Goal: Information Seeking & Learning: Learn about a topic

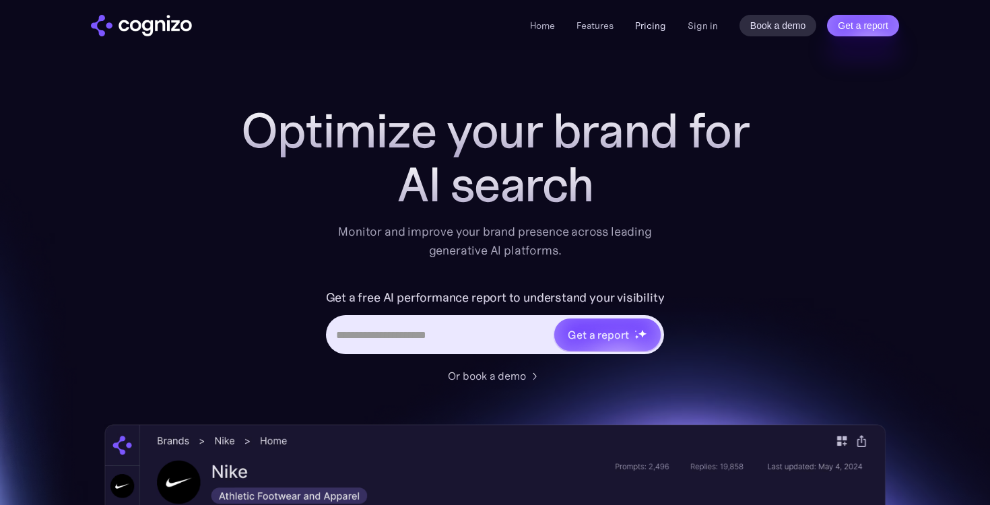
click at [647, 26] on link "Pricing" at bounding box center [650, 26] width 31 height 12
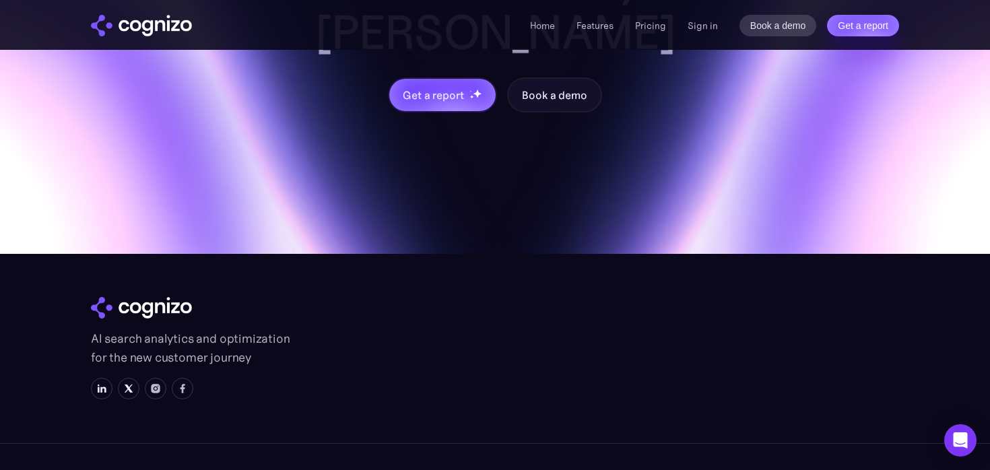
scroll to position [5465, 0]
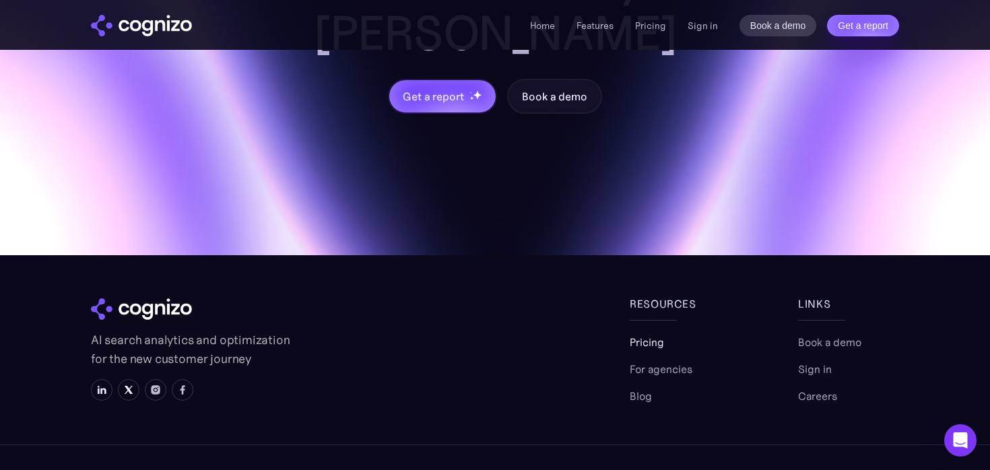
click at [649, 334] on link "Pricing" at bounding box center [647, 342] width 34 height 16
